Goal: Information Seeking & Learning: Check status

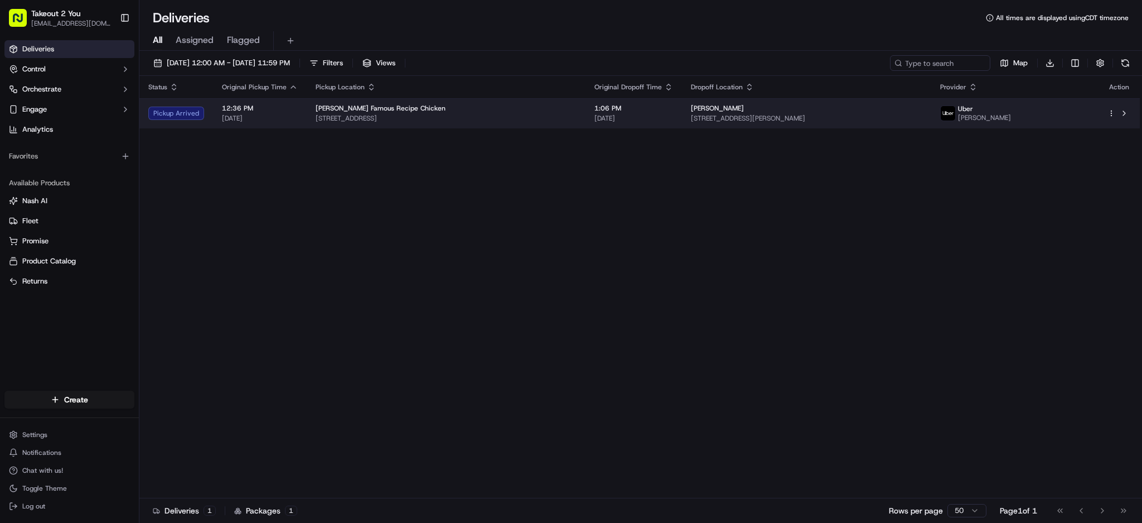
click at [513, 108] on div "[PERSON_NAME] Famous Recipe Chicken" at bounding box center [446, 108] width 261 height 9
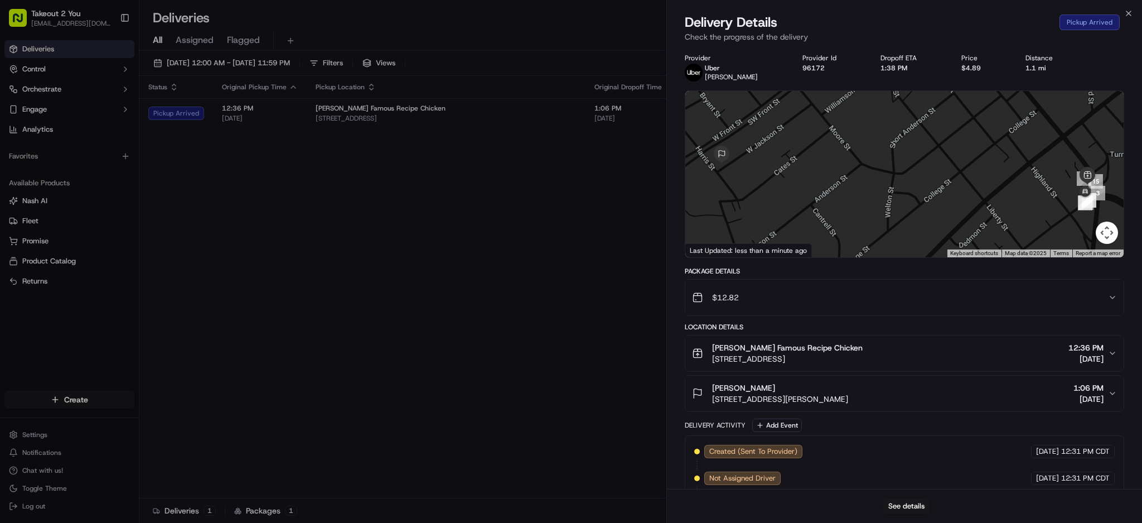
scroll to position [200, 0]
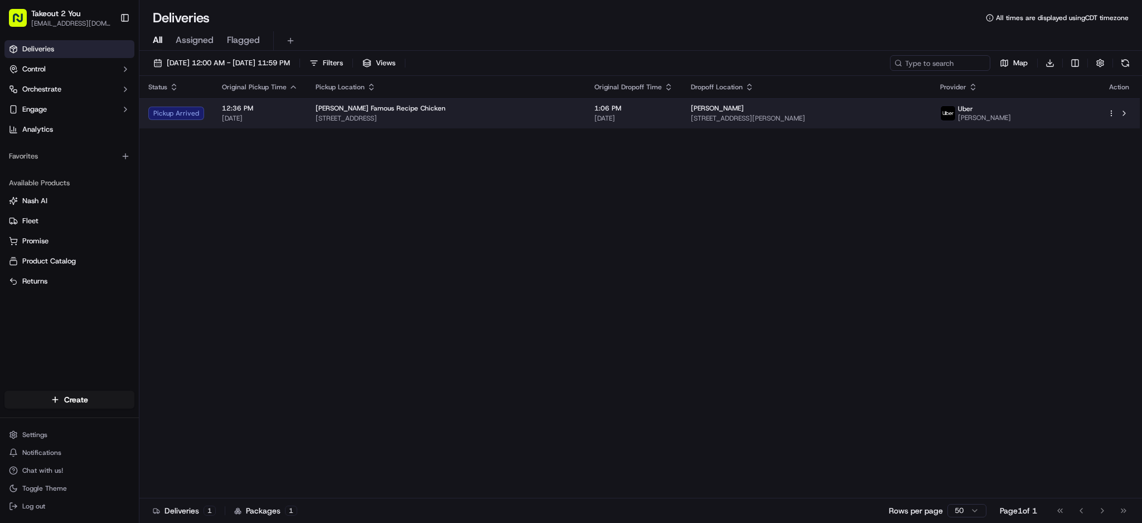
click at [558, 114] on td "[PERSON_NAME] Famous Recipe Chicken [STREET_ADDRESS]" at bounding box center [446, 113] width 279 height 30
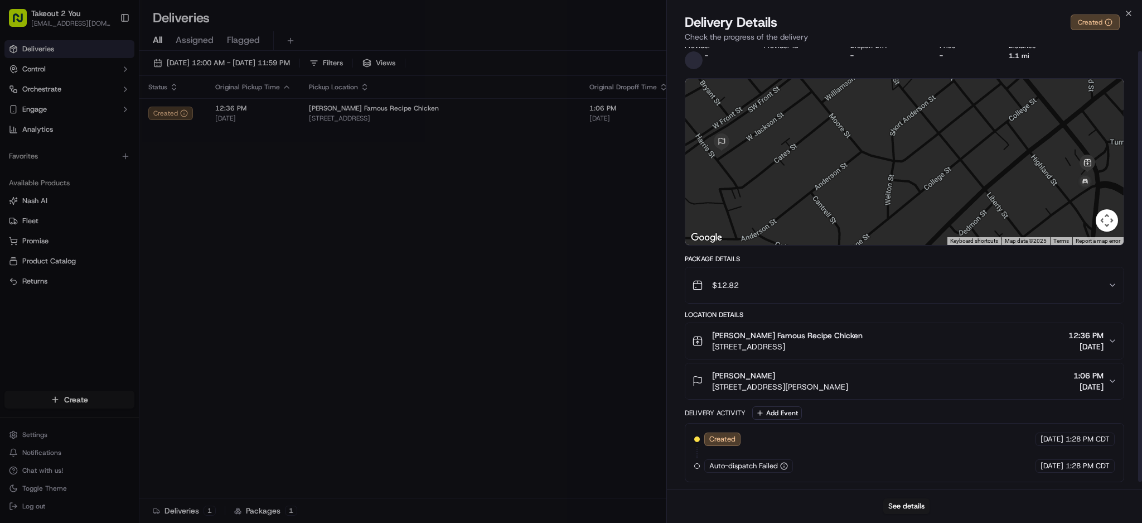
scroll to position [0, 0]
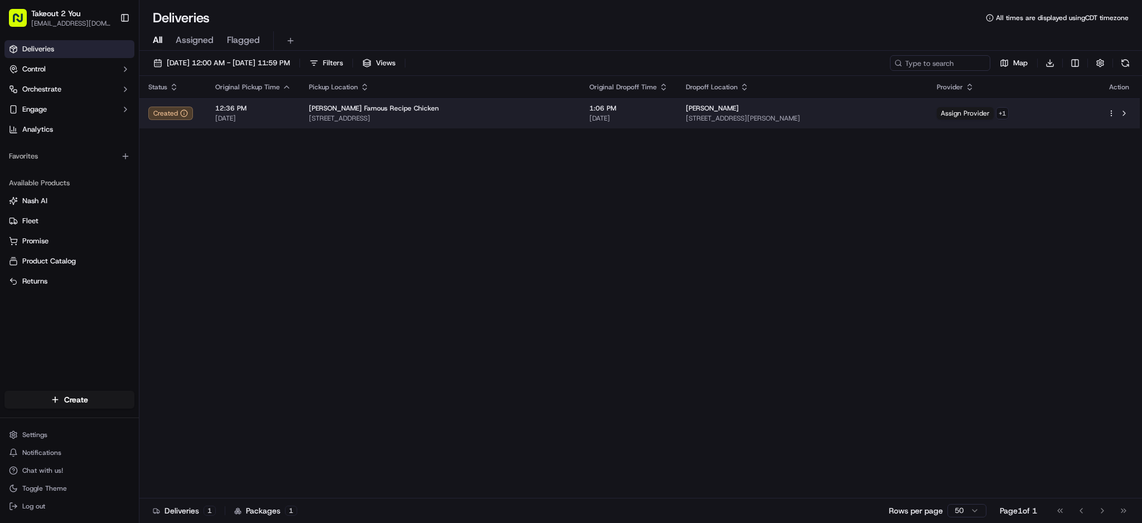
click at [422, 116] on span "[STREET_ADDRESS]" at bounding box center [440, 118] width 263 height 9
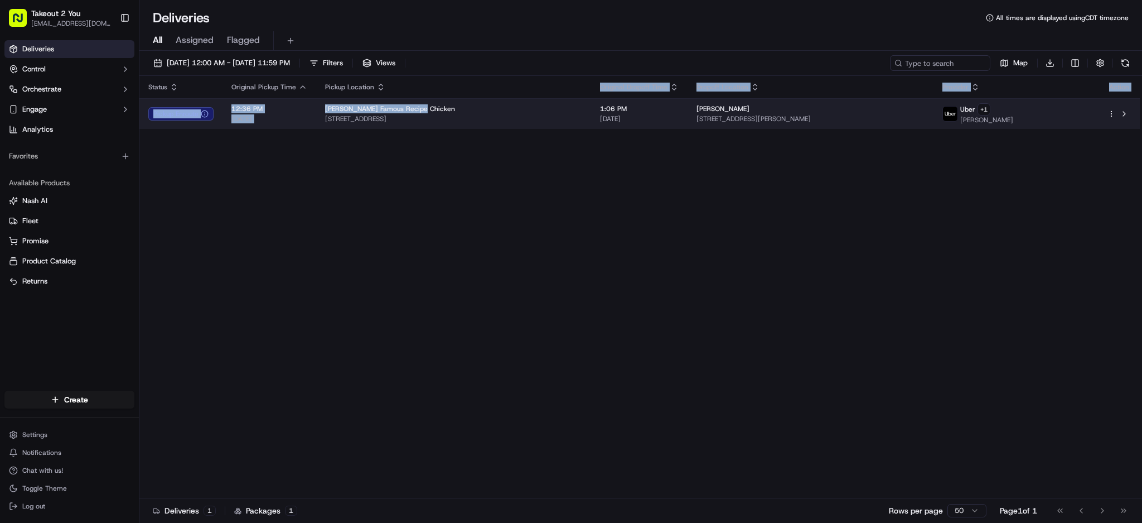
click at [471, 100] on table "Status Original Pickup Time Pickup Location Original Dropoff Time Dropoff Locat…" at bounding box center [639, 102] width 1000 height 53
click at [471, 105] on div "[PERSON_NAME] Famous Recipe Chicken" at bounding box center [453, 108] width 257 height 9
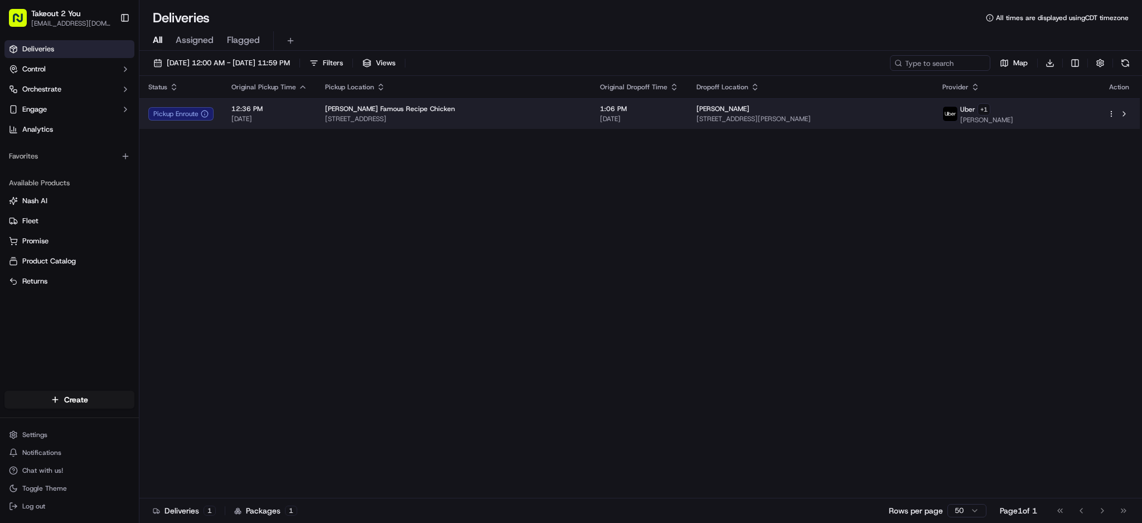
click at [471, 105] on div "[PERSON_NAME] Famous Recipe Chicken" at bounding box center [453, 108] width 257 height 9
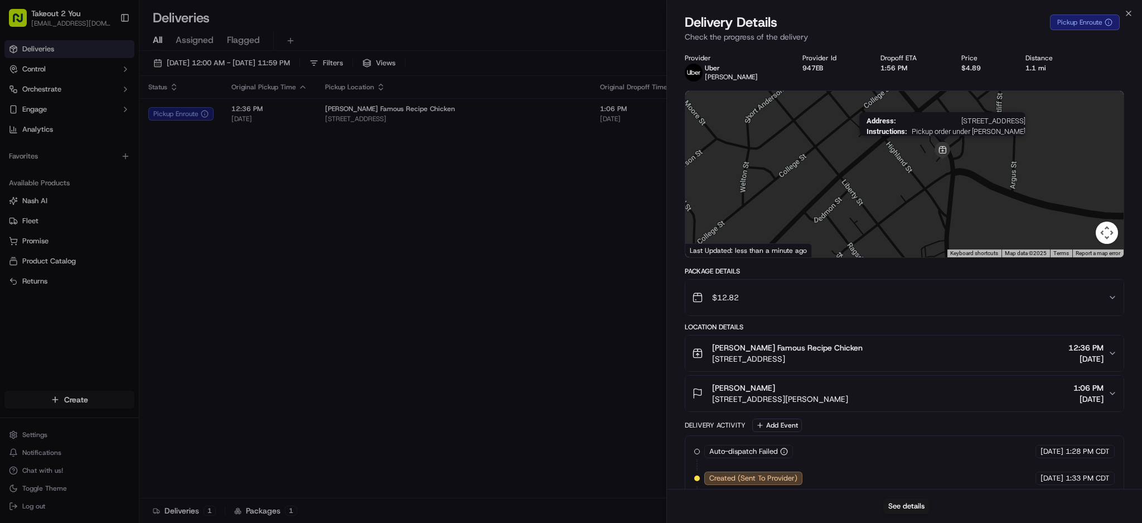
drag, startPoint x: 1035, startPoint y: 171, endPoint x: 945, endPoint y: 156, distance: 91.6
click at [945, 156] on img at bounding box center [943, 151] width 18 height 18
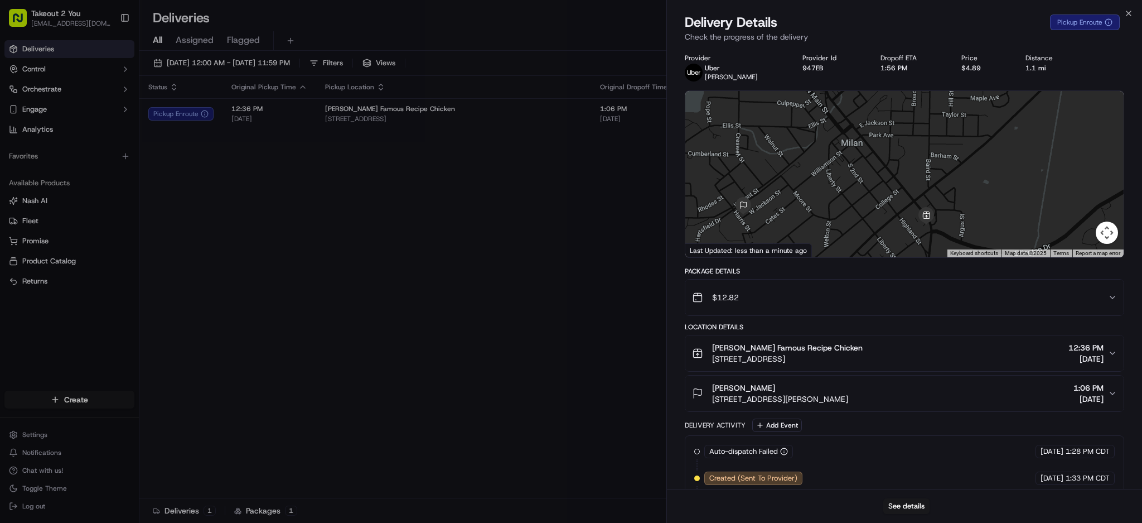
drag, startPoint x: 902, startPoint y: 157, endPoint x: 897, endPoint y: 227, distance: 69.9
click at [897, 227] on div at bounding box center [904, 174] width 438 height 166
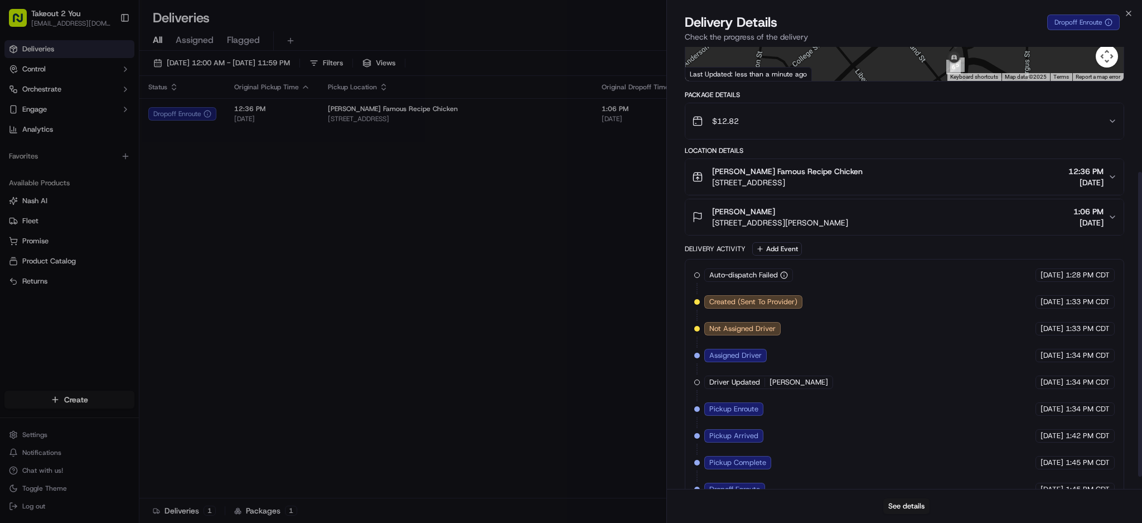
scroll to position [200, 0]
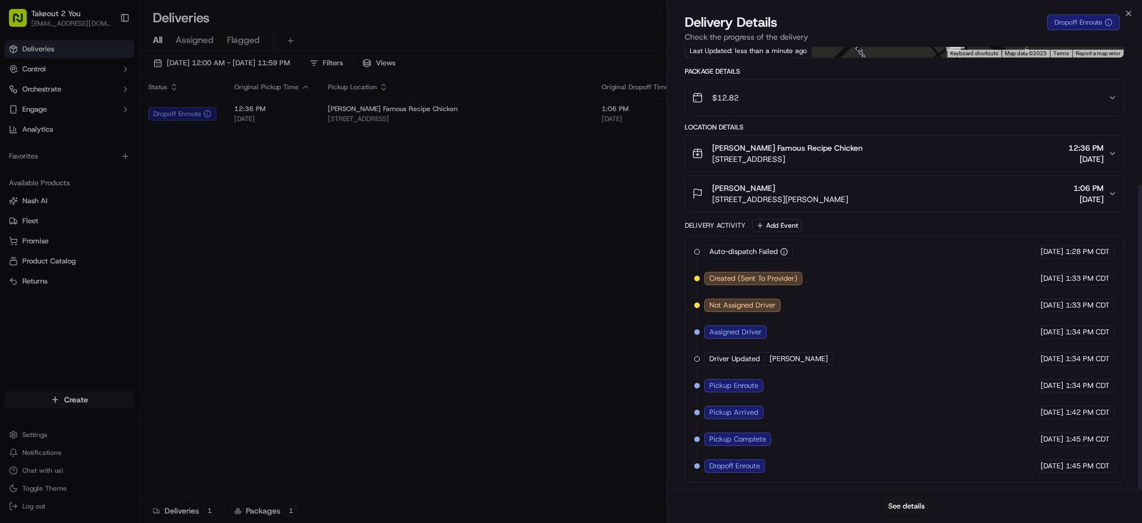
click at [872, 375] on div "Auto-dispatch Failed Uber [DATE] 1:28 PM CDT Created (Sent To Provider) Uber [D…" at bounding box center [904, 359] width 420 height 228
